Goal: Find specific page/section: Find specific page/section

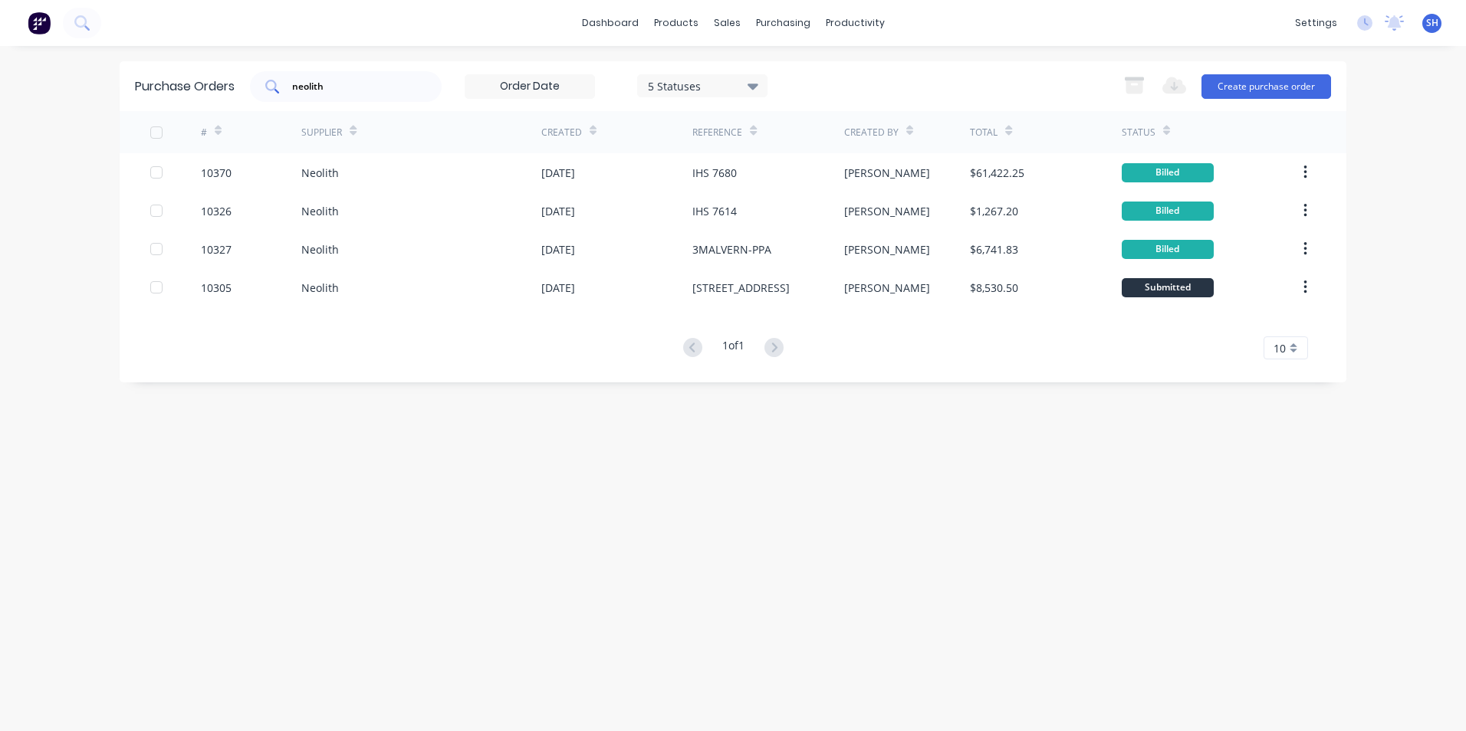
click at [278, 94] on div "neolith" at bounding box center [346, 86] width 192 height 31
drag, startPoint x: 330, startPoint y: 90, endPoint x: 264, endPoint y: 88, distance: 66.0
click at [264, 88] on div "neolith" at bounding box center [346, 86] width 192 height 31
click at [608, 34] on link "dashboard" at bounding box center [610, 23] width 72 height 23
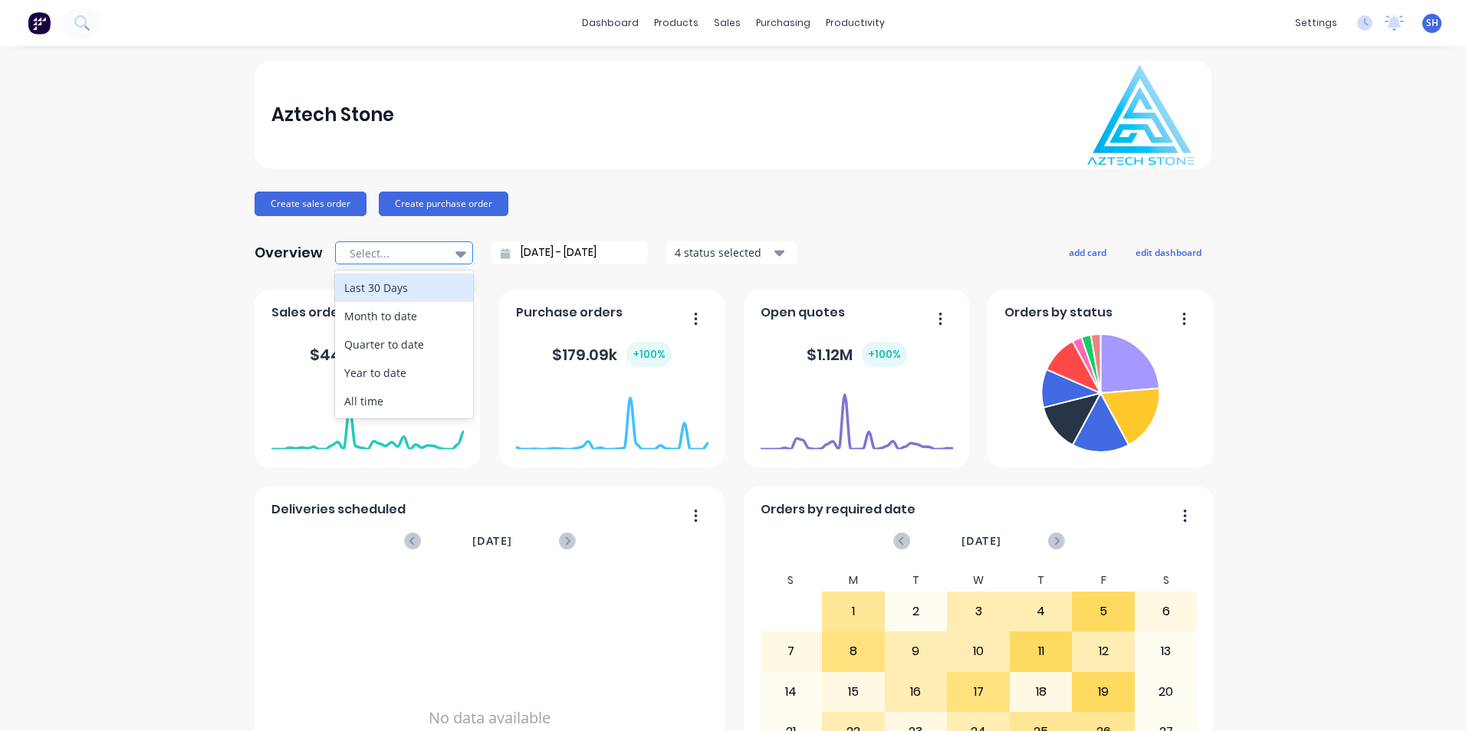
click at [432, 251] on div at bounding box center [396, 253] width 97 height 19
click at [416, 311] on div "Month to date" at bounding box center [404, 316] width 138 height 28
type input "[DATE] - [DATE]"
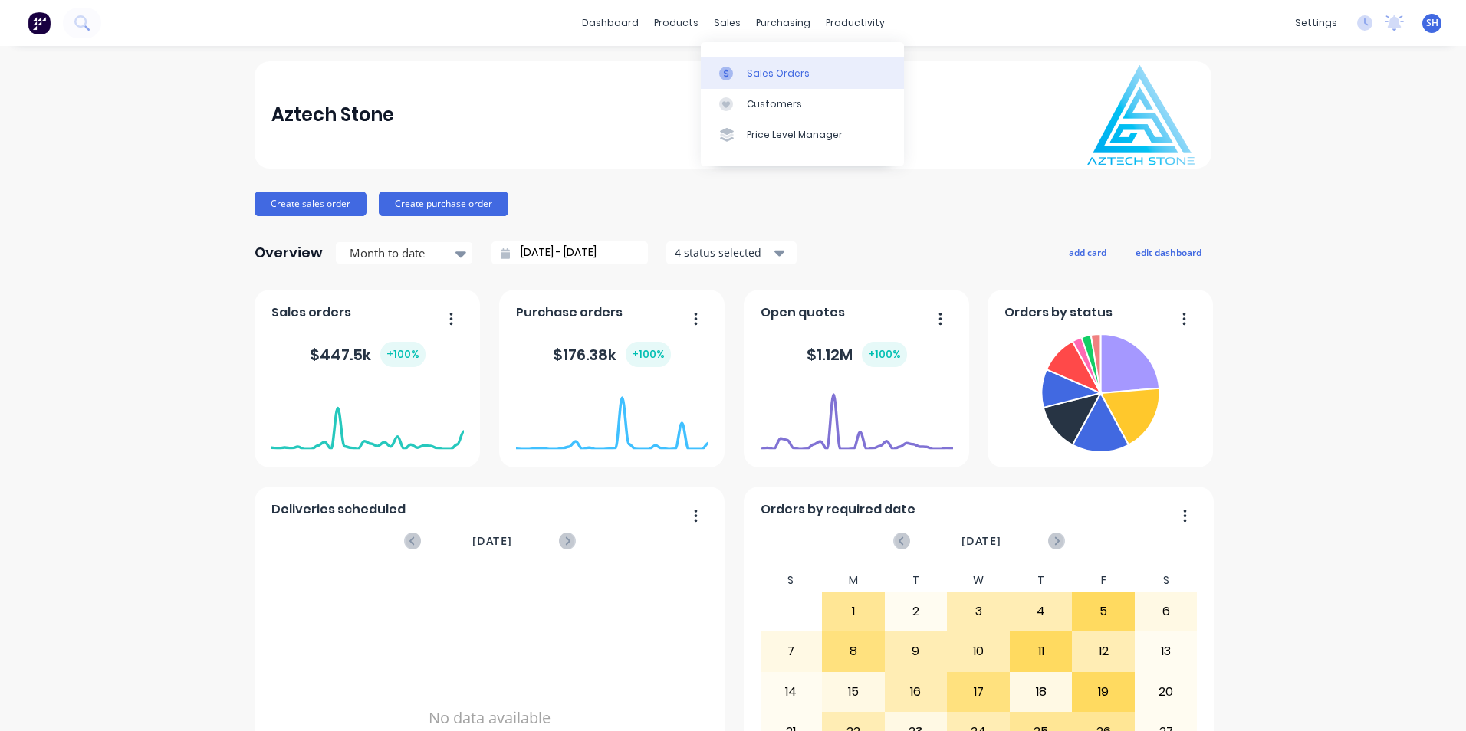
click at [743, 77] on link "Sales Orders" at bounding box center [802, 73] width 203 height 31
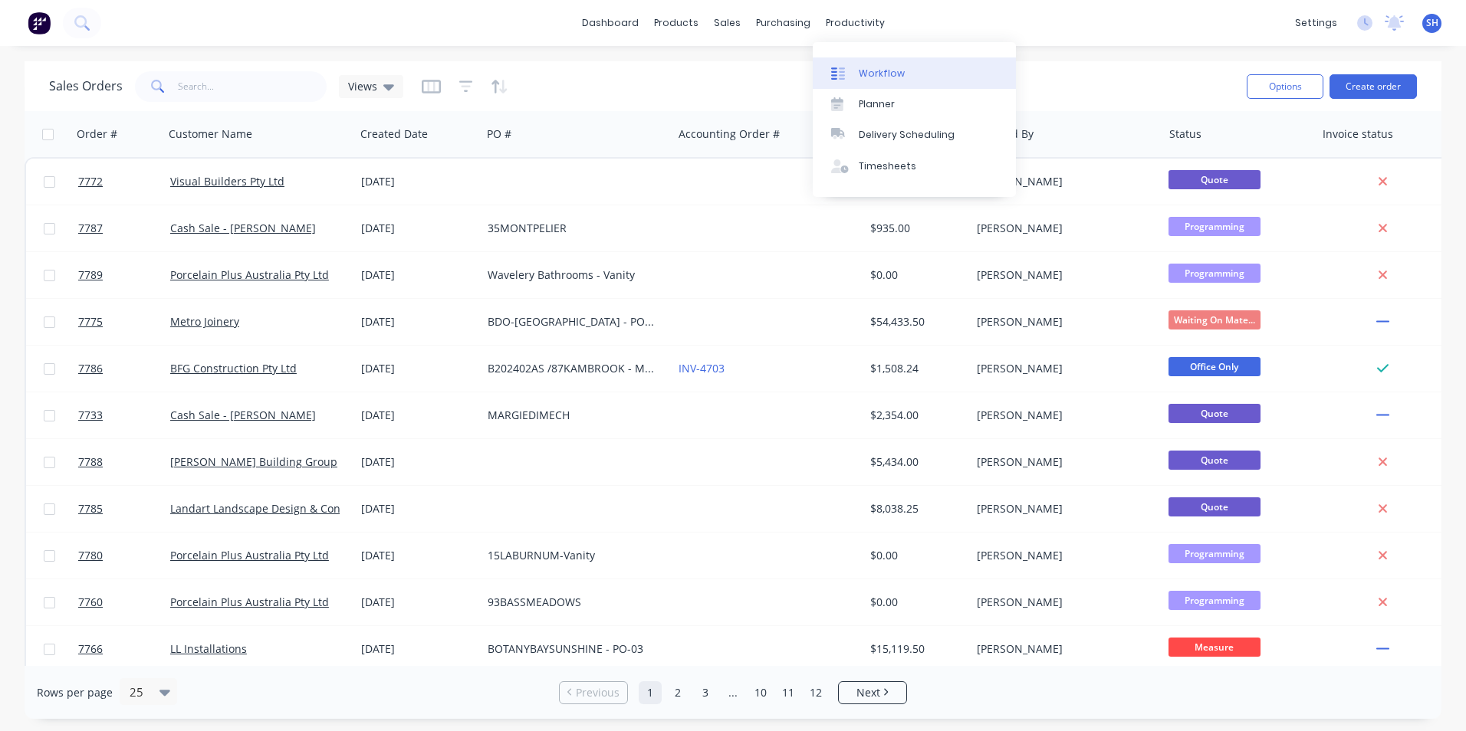
click at [859, 64] on link "Workflow" at bounding box center [914, 73] width 203 height 31
